Goal: Check status

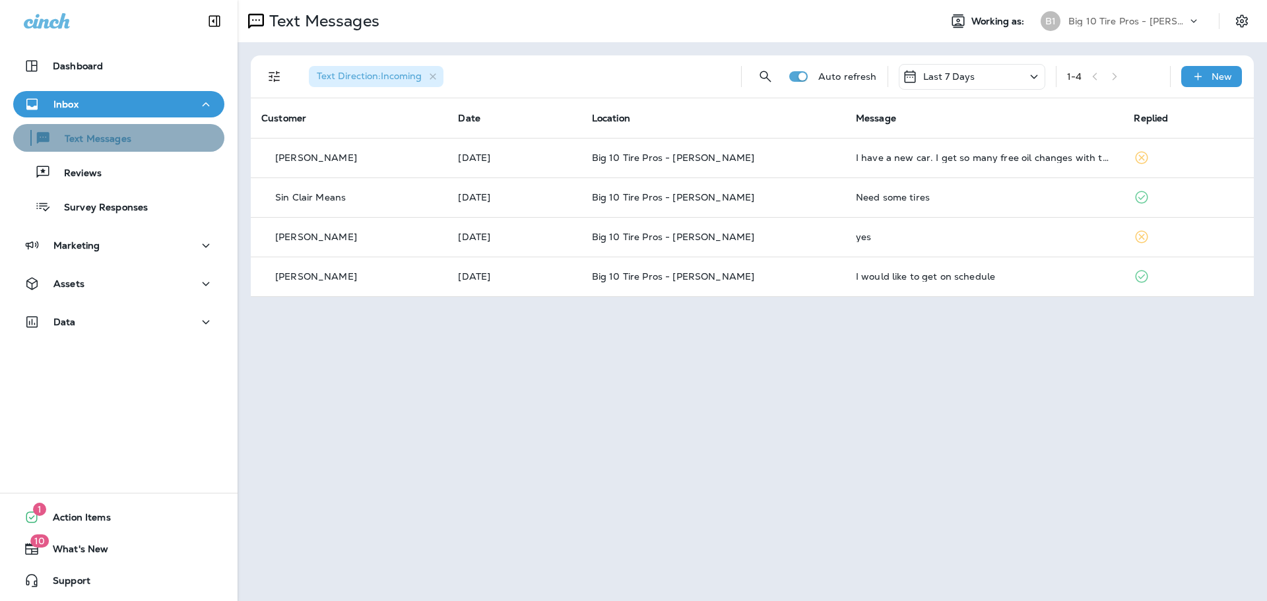
click at [121, 140] on p "Text Messages" at bounding box center [91, 139] width 80 height 13
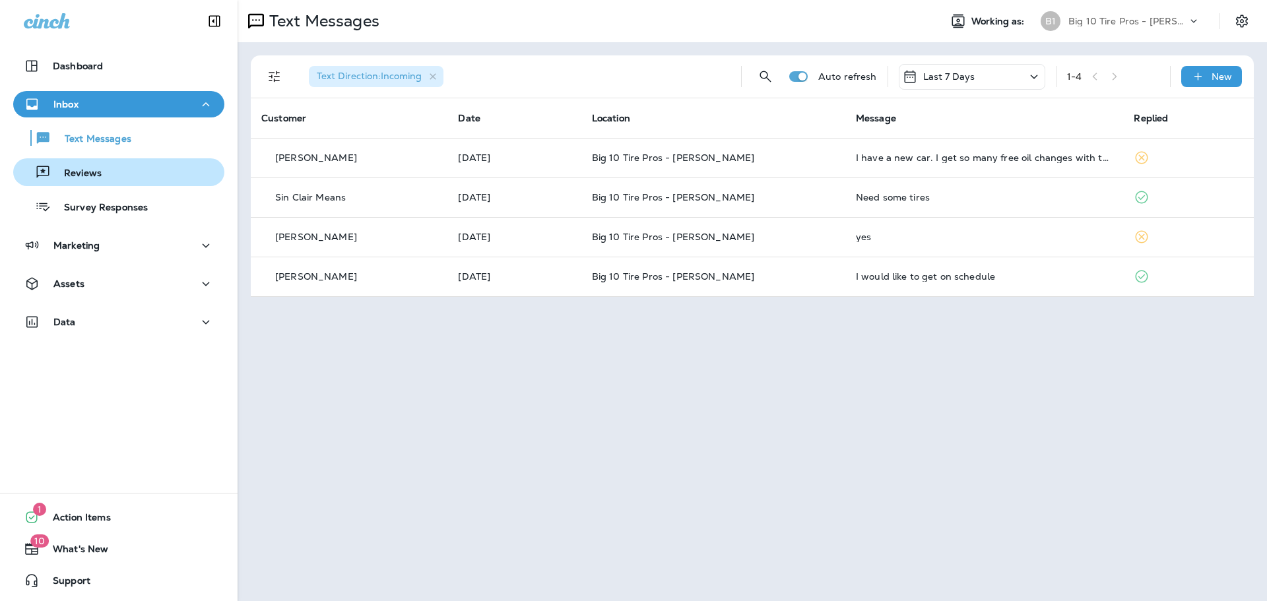
click at [82, 175] on p "Reviews" at bounding box center [76, 174] width 51 height 13
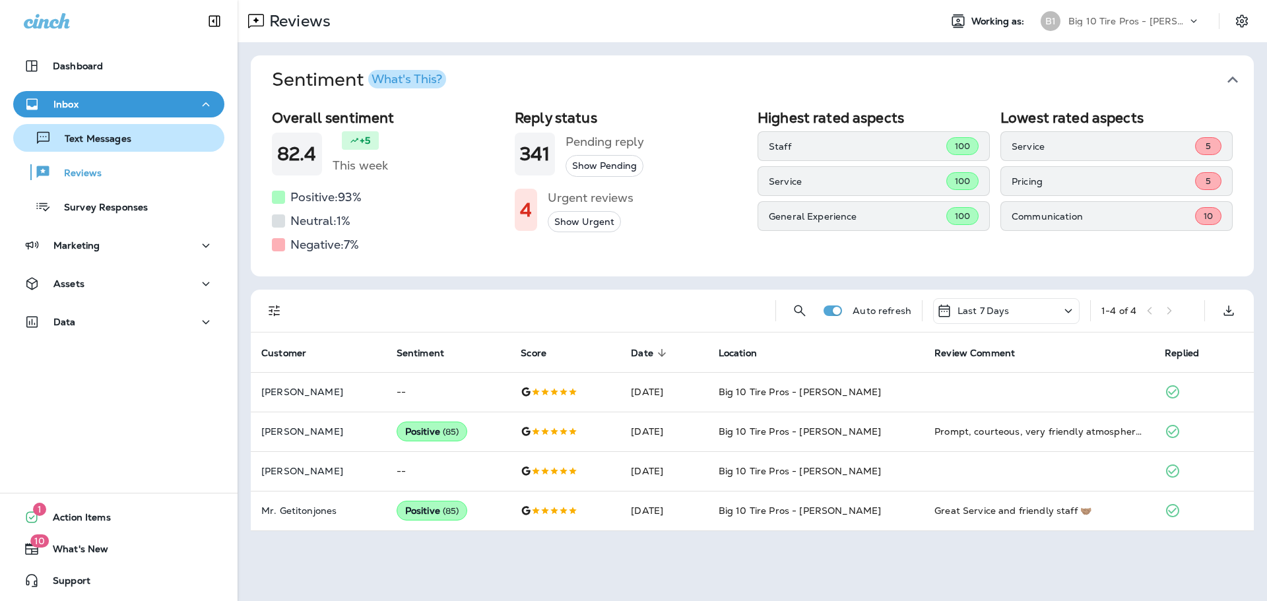
click at [120, 144] on p "Text Messages" at bounding box center [91, 139] width 80 height 13
